Goal: Task Accomplishment & Management: Manage account settings

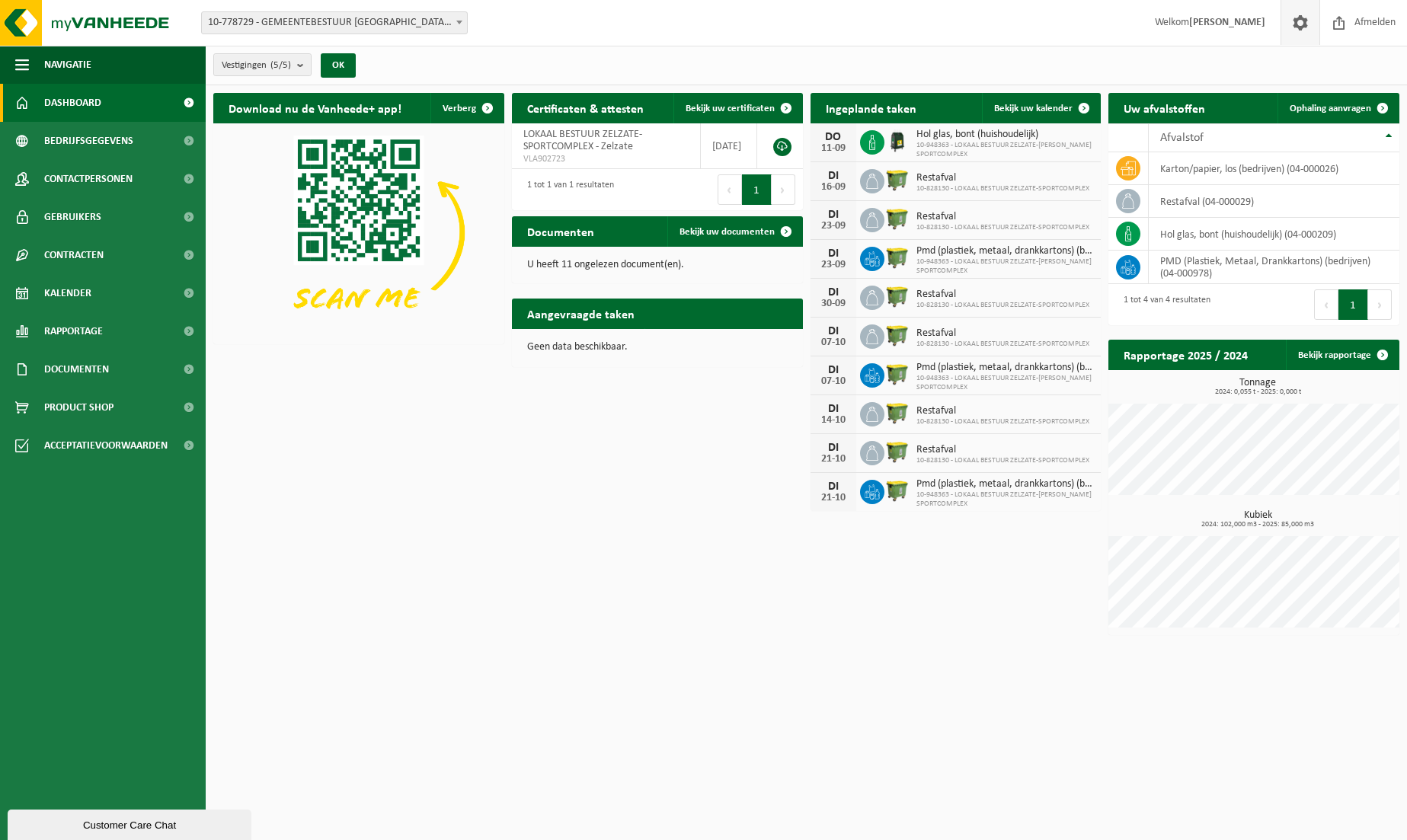
click at [1299, 19] on span at bounding box center [1300, 22] width 23 height 45
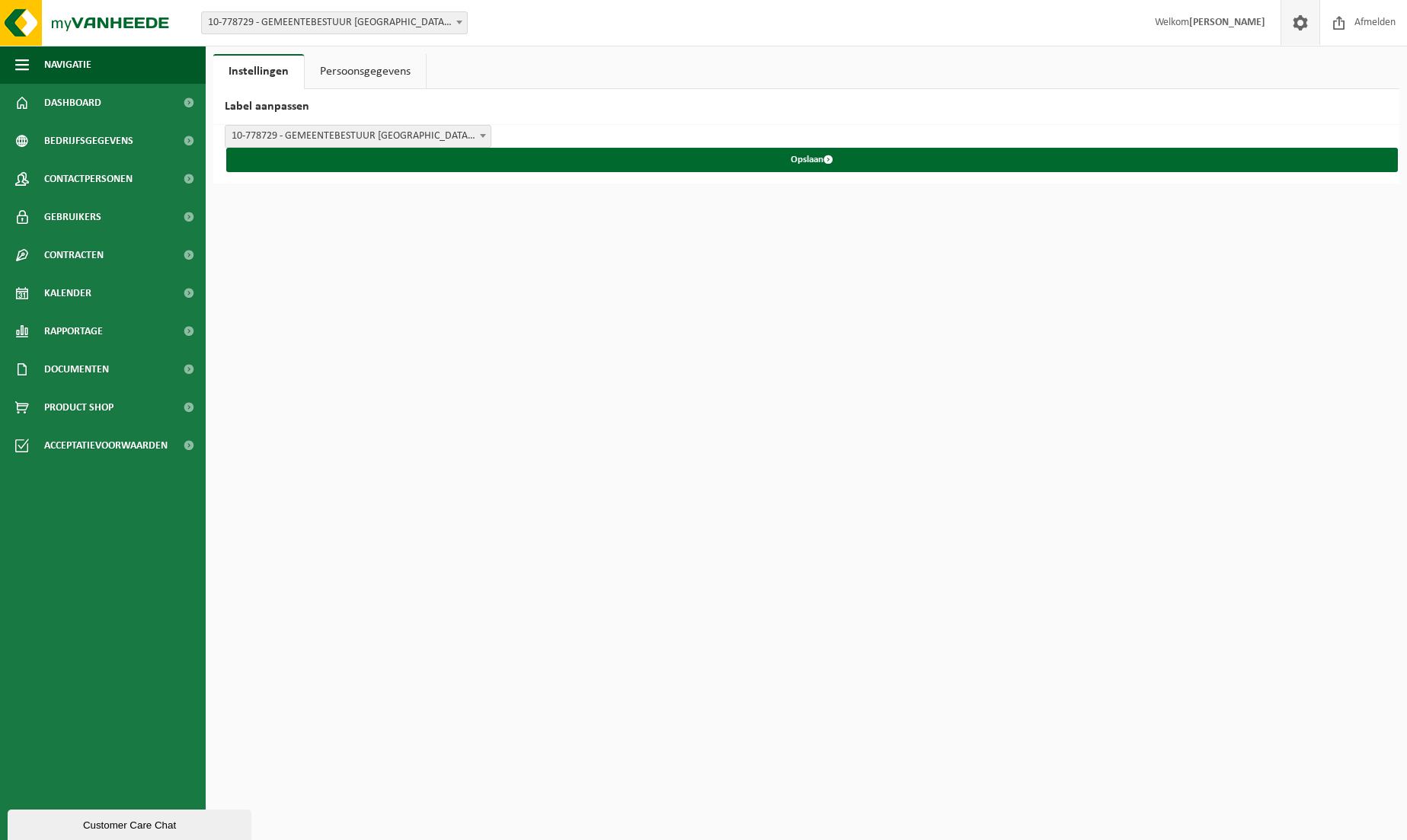
click at [356, 73] on link "Persoonsgegevens" at bounding box center [365, 71] width 121 height 35
